Goal: Transaction & Acquisition: Download file/media

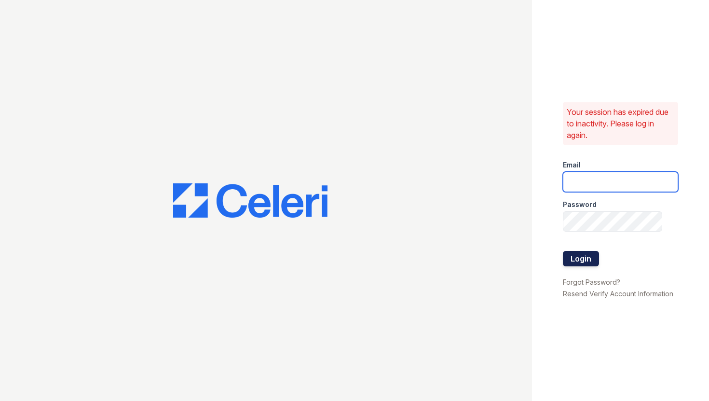
type input "[EMAIL_ADDRESS][DOMAIN_NAME]"
click at [588, 262] on button "Login" at bounding box center [581, 258] width 36 height 15
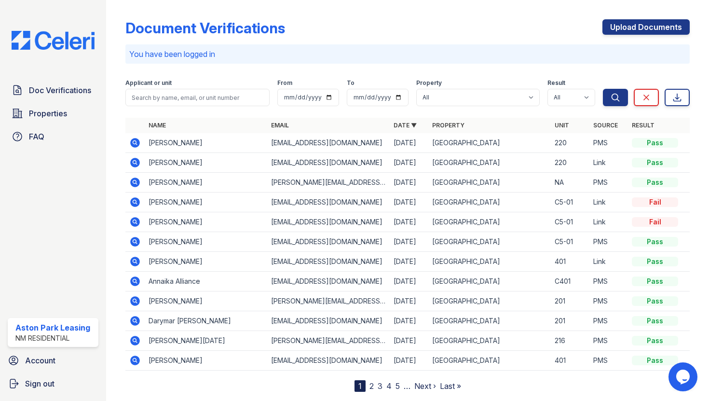
click at [202, 166] on td "Wendy Fabian" at bounding box center [206, 163] width 123 height 20
click at [136, 164] on icon at bounding box center [135, 163] width 10 height 10
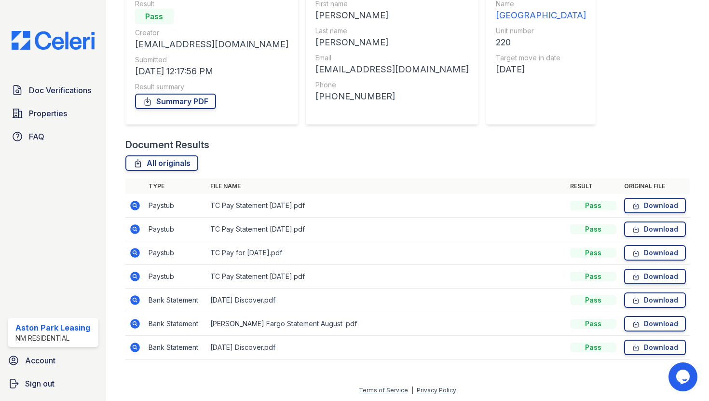
scroll to position [100, 0]
click at [636, 278] on icon at bounding box center [636, 276] width 8 height 10
click at [635, 231] on icon at bounding box center [636, 228] width 8 height 10
click at [632, 252] on icon at bounding box center [636, 252] width 8 height 10
click at [627, 320] on link "Download" at bounding box center [655, 322] width 62 height 15
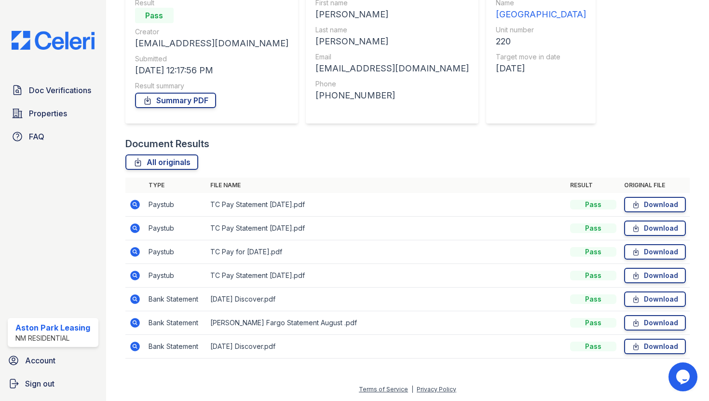
scroll to position [0, 0]
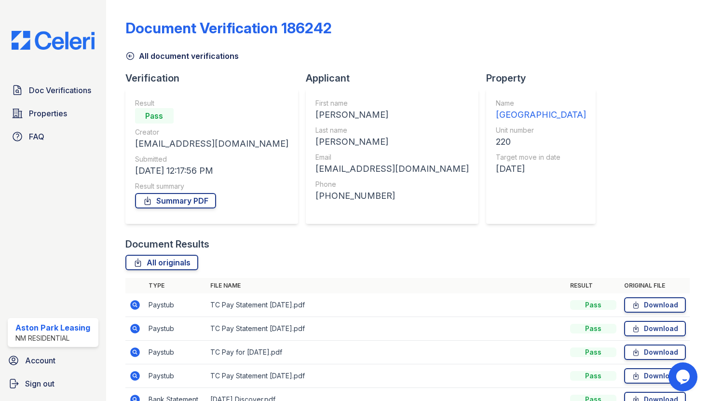
click at [131, 53] on icon at bounding box center [129, 56] width 7 height 7
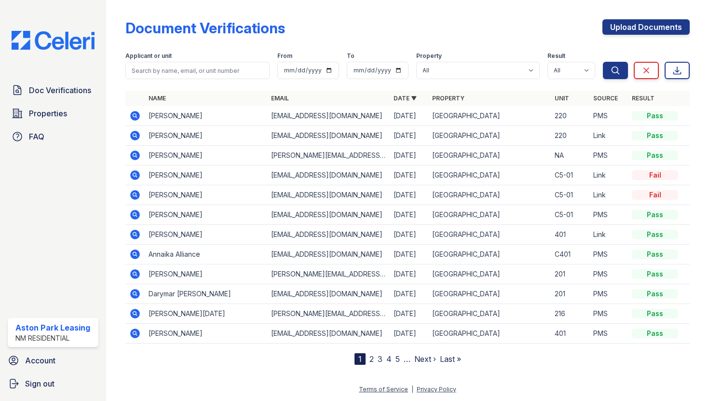
click at [191, 114] on td "Wendy Fabian" at bounding box center [206, 116] width 123 height 20
click at [130, 116] on icon at bounding box center [135, 116] width 12 height 12
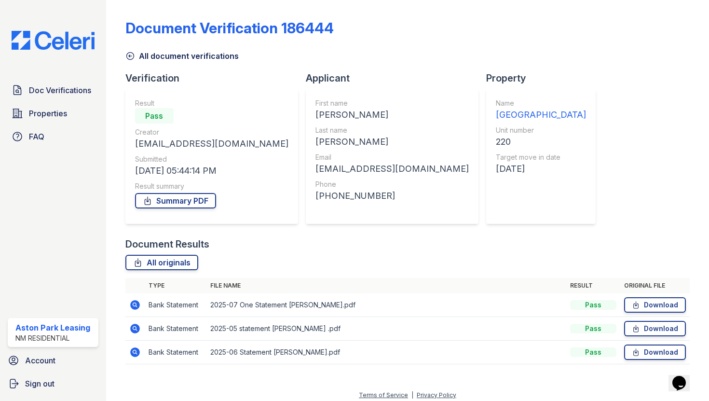
scroll to position [6, 0]
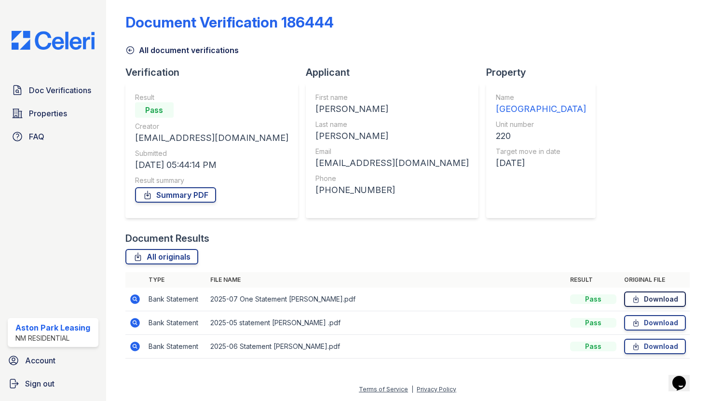
click at [630, 297] on link "Download" at bounding box center [655, 298] width 62 height 15
